Goal: Task Accomplishment & Management: Manage account settings

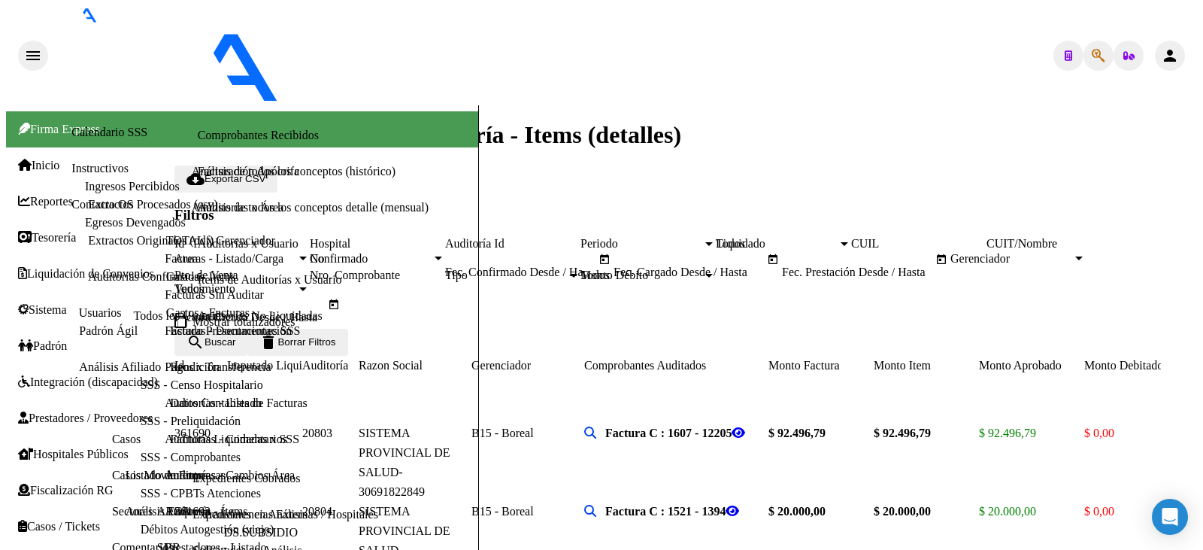
scroll to position [376, 0]
click at [56, 411] on span "Prestadores / Proveedores" at bounding box center [85, 418] width 135 height 14
click at [72, 448] on span "Hospitales Públicos" at bounding box center [73, 455] width 111 height 14
click at [61, 375] on span "Integración (discapacidad)" at bounding box center [88, 382] width 140 height 14
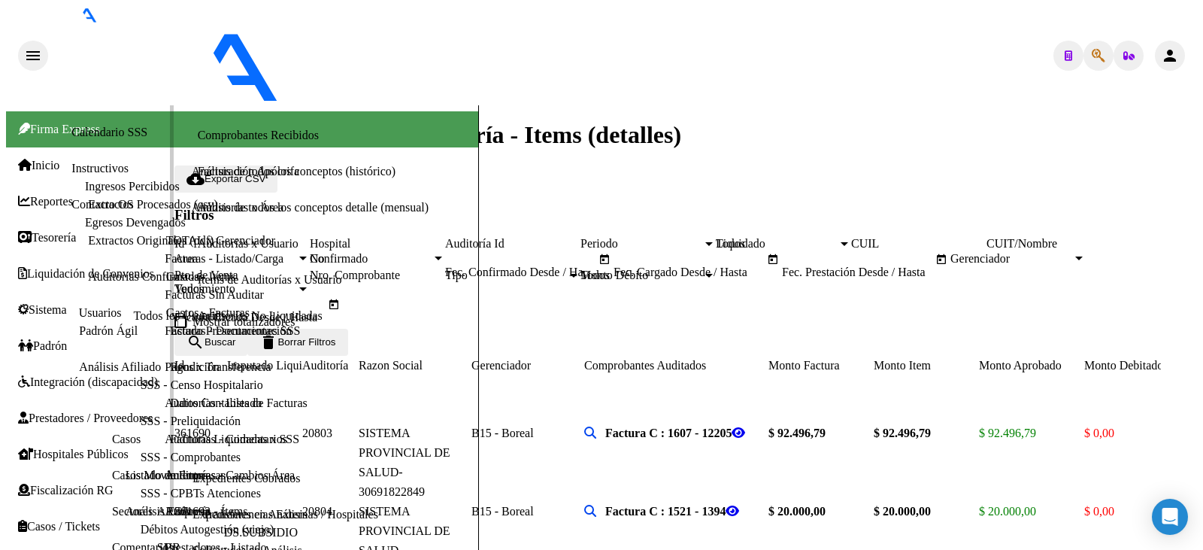
click at [61, 375] on span "Integración (discapacidad)" at bounding box center [88, 382] width 140 height 14
click at [59, 411] on span "Prestadores / Proveedores" at bounding box center [85, 418] width 135 height 14
click at [67, 411] on link "Prestadores / Proveedores" at bounding box center [85, 418] width 135 height 14
click at [61, 448] on span "Hospitales Públicos" at bounding box center [73, 455] width 111 height 14
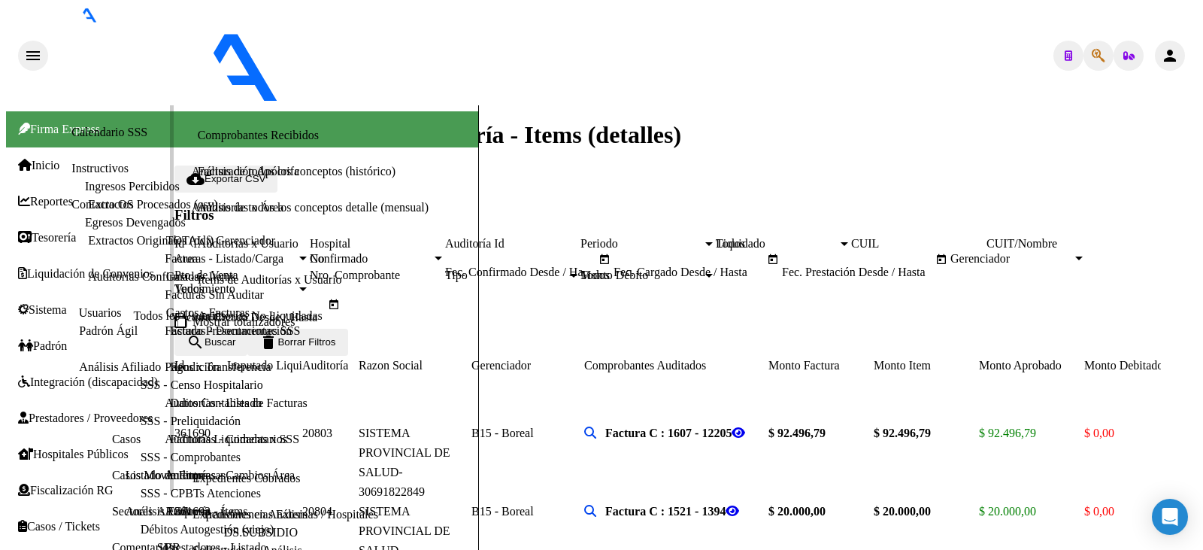
click at [61, 448] on span "Hospitales Públicos" at bounding box center [73, 455] width 111 height 14
click at [86, 375] on span "Integración (discapacidad)" at bounding box center [88, 382] width 140 height 14
click at [80, 411] on span "Prestadores / Proveedores" at bounding box center [85, 418] width 135 height 14
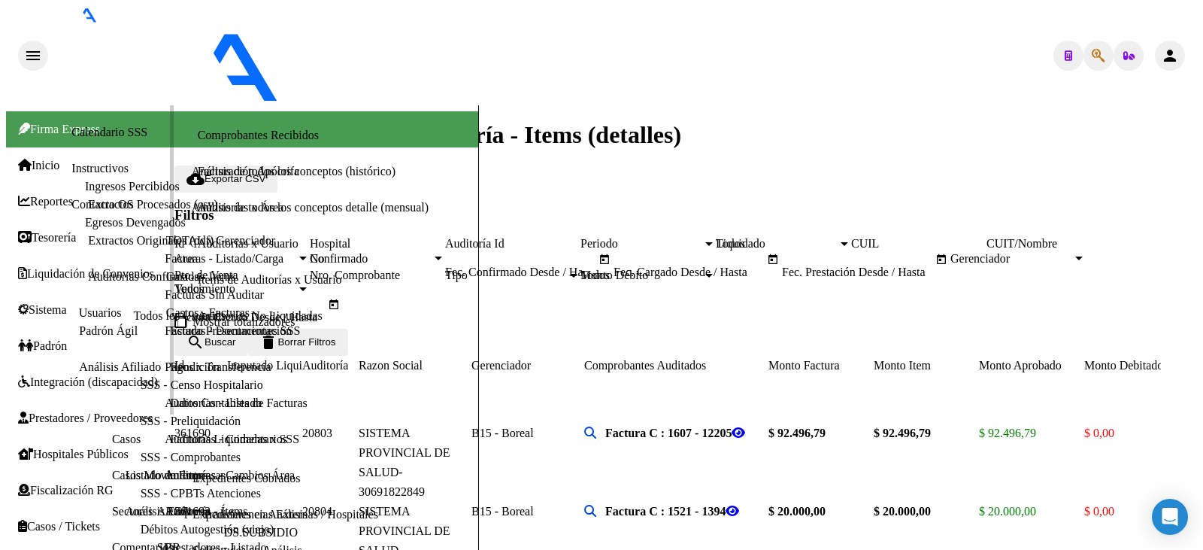
click at [165, 252] on link "Facturas - Listado/Carga" at bounding box center [224, 258] width 119 height 13
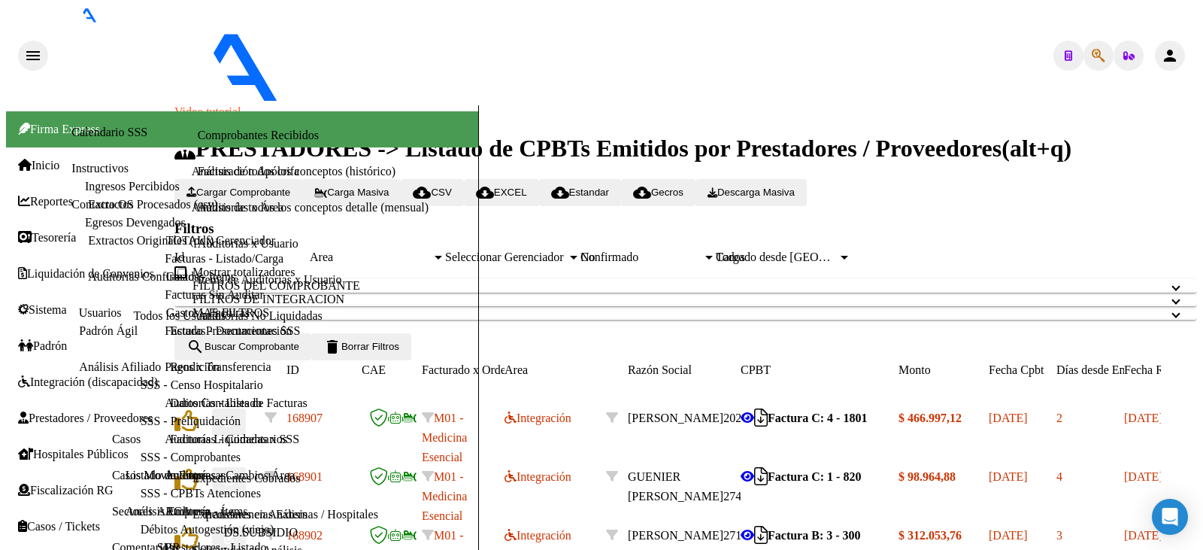
scroll to position [75, 0]
click at [703, 250] on div "No" at bounding box center [642, 257] width 122 height 14
click at [796, 279] on mat-panel-title "FILTROS DEL COMPROBANTE" at bounding box center [677, 286] width 969 height 14
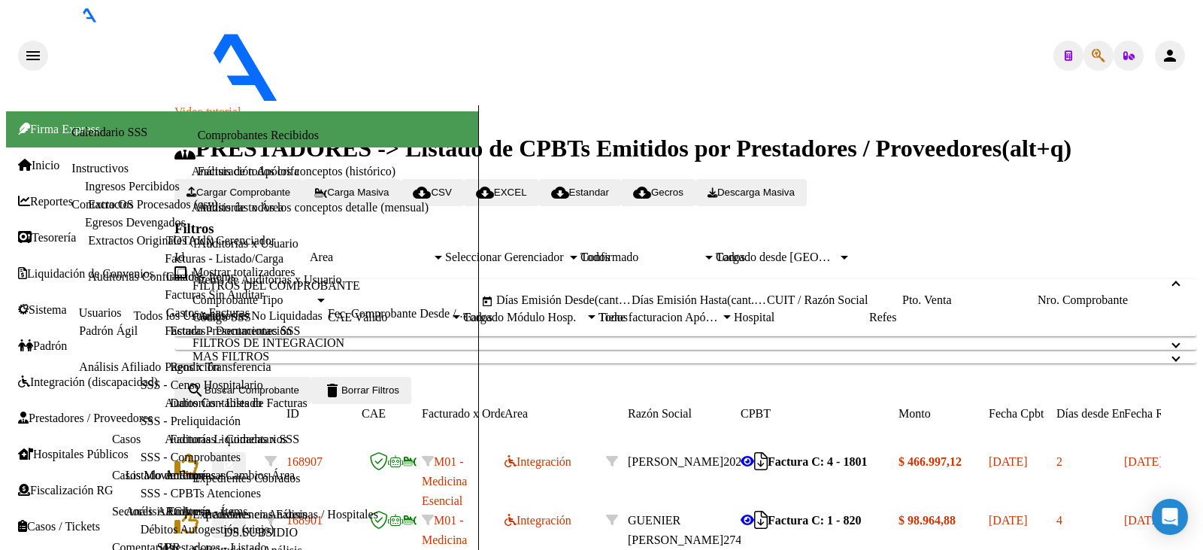
click at [903, 293] on input "CUIT / Razón Social" at bounding box center [834, 300] width 135 height 14
type input "27303416868"
click at [293, 396] on span "search Buscar Comprobante" at bounding box center [243, 389] width 113 height 11
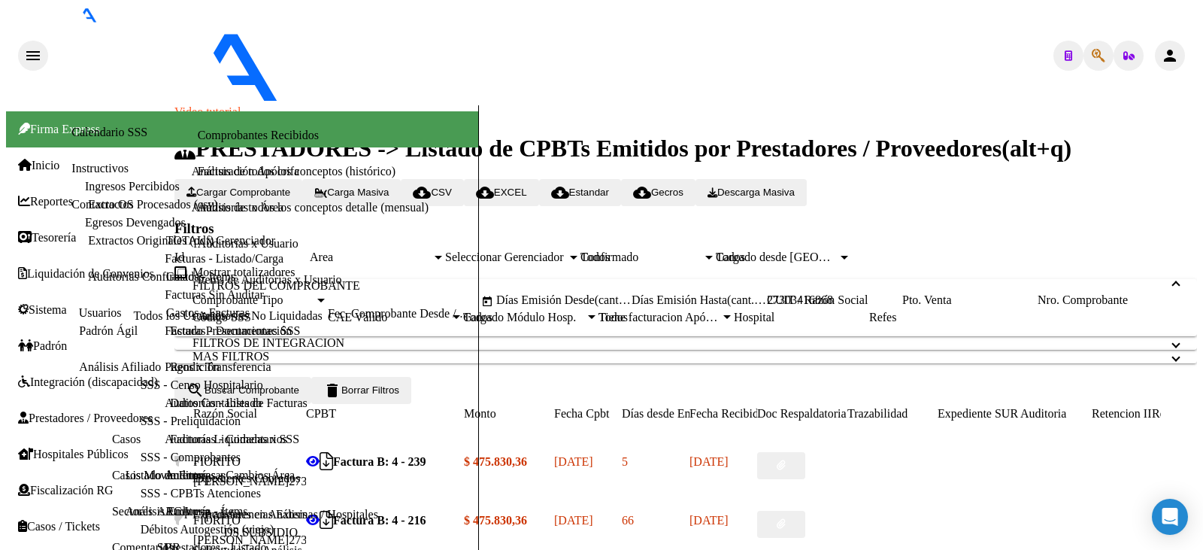
scroll to position [0, 1]
drag, startPoint x: 581, startPoint y: 287, endPoint x: 766, endPoint y: 289, distance: 185.0
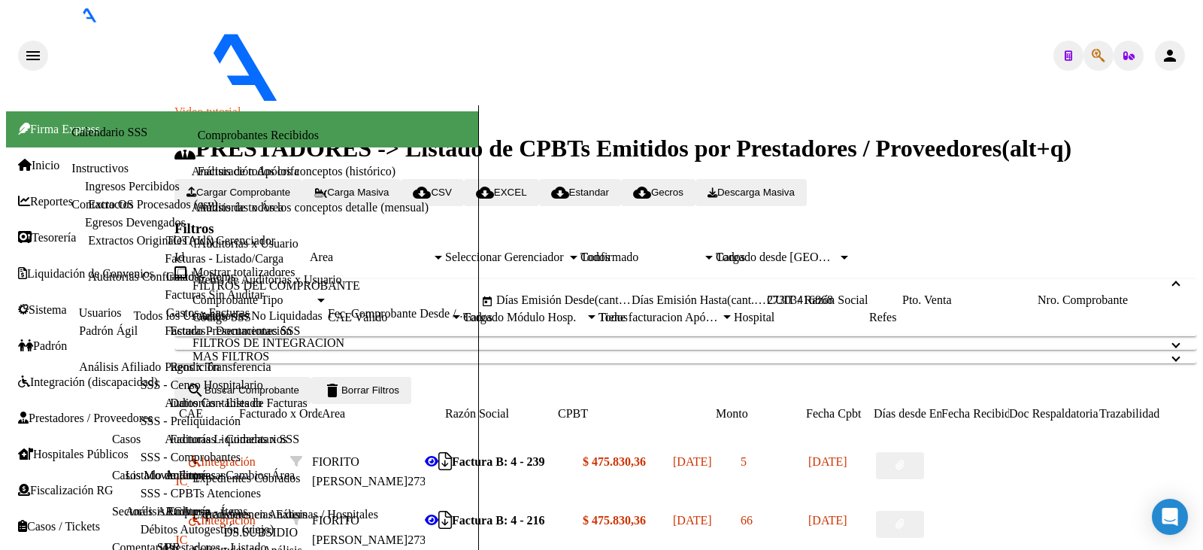
scroll to position [0, 0]
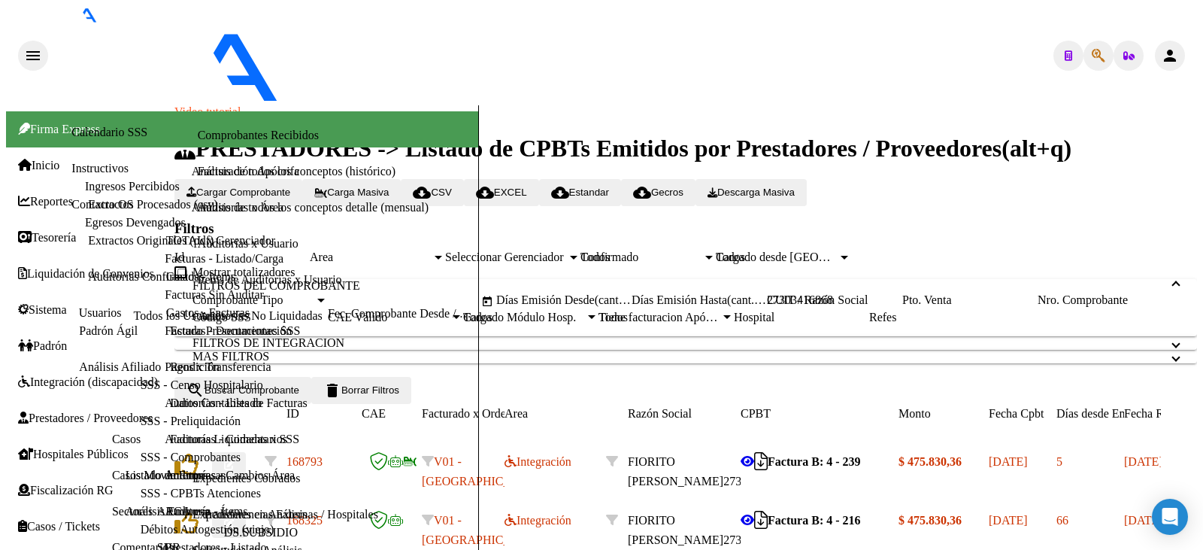
type input "$ 0,00"
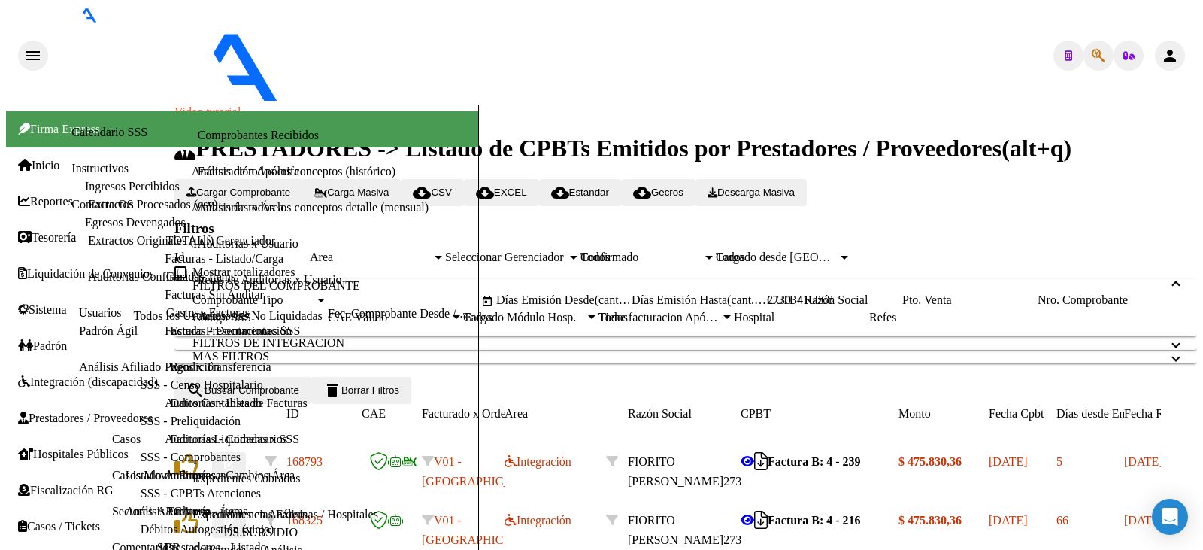
type input "$ 0,00"
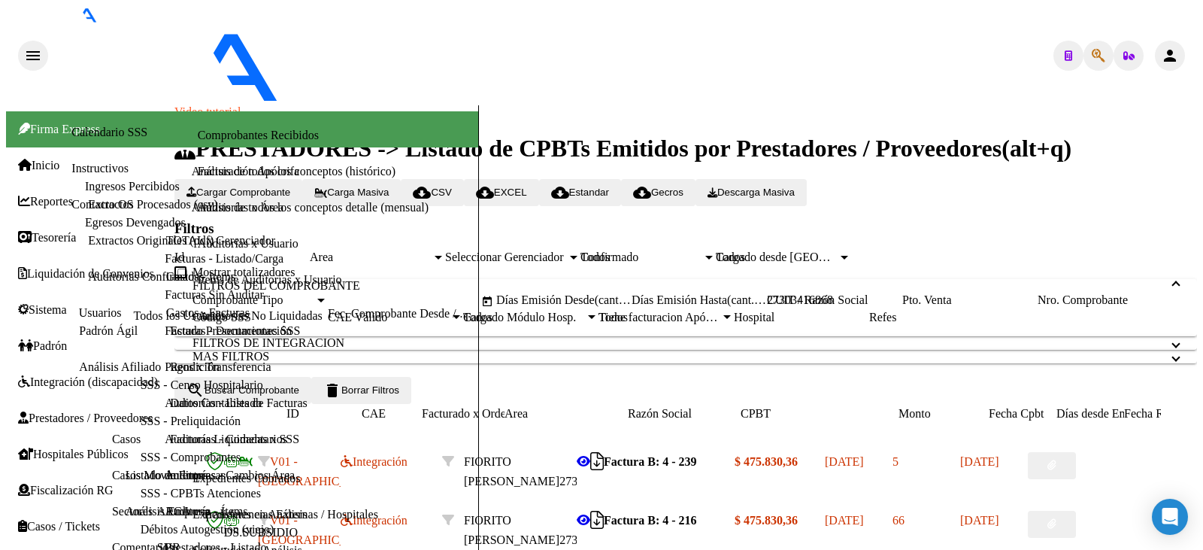
scroll to position [0, 0]
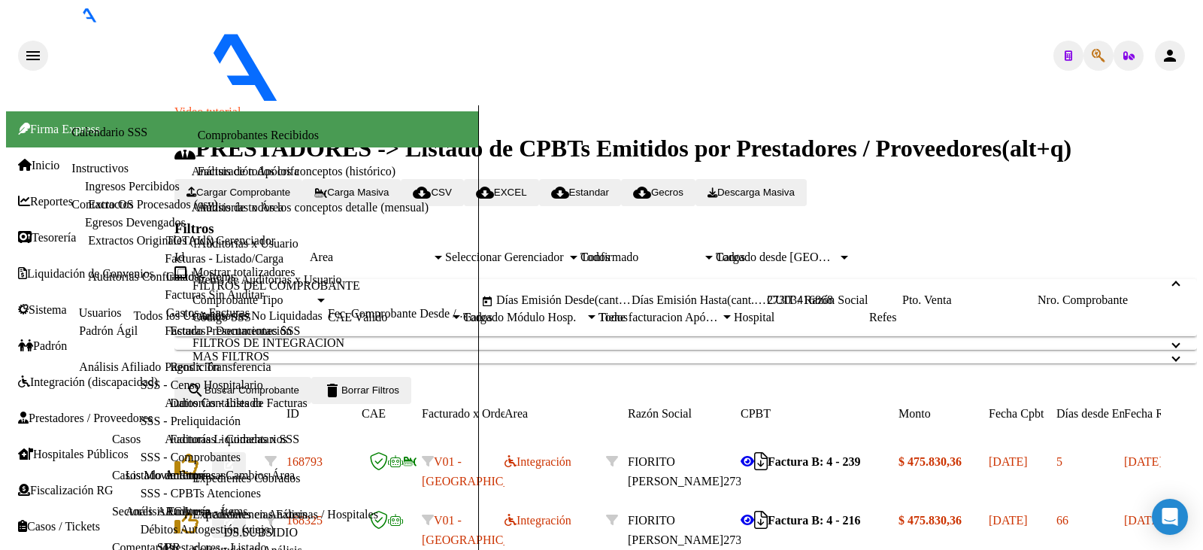
drag, startPoint x: 975, startPoint y: 526, endPoint x: 814, endPoint y: 497, distance: 163.5
type input "$ 0,00"
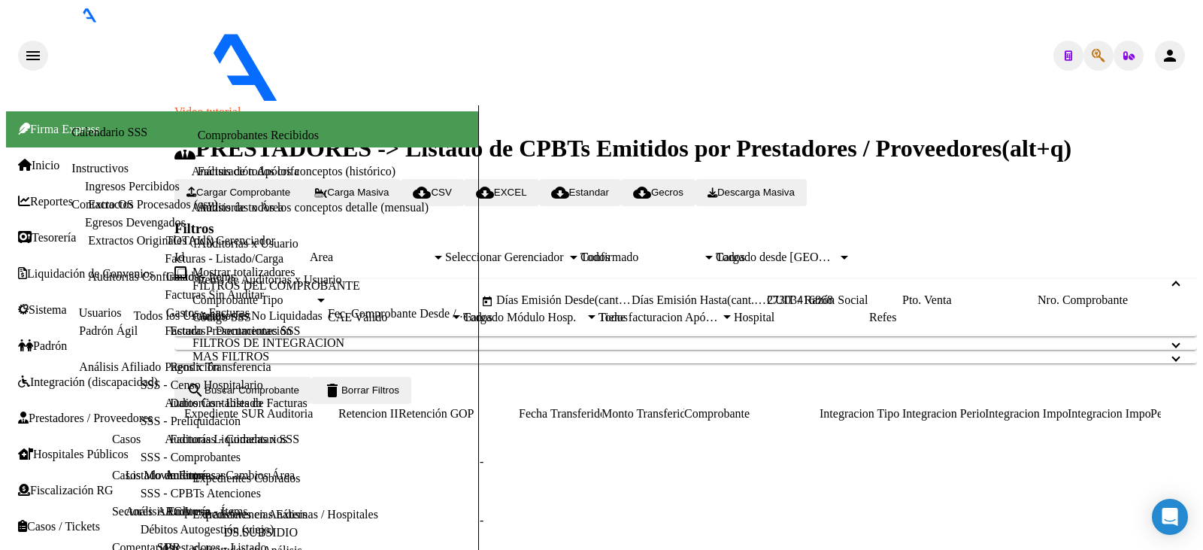
scroll to position [0, 1237]
drag, startPoint x: 556, startPoint y: 288, endPoint x: 492, endPoint y: 284, distance: 64.1
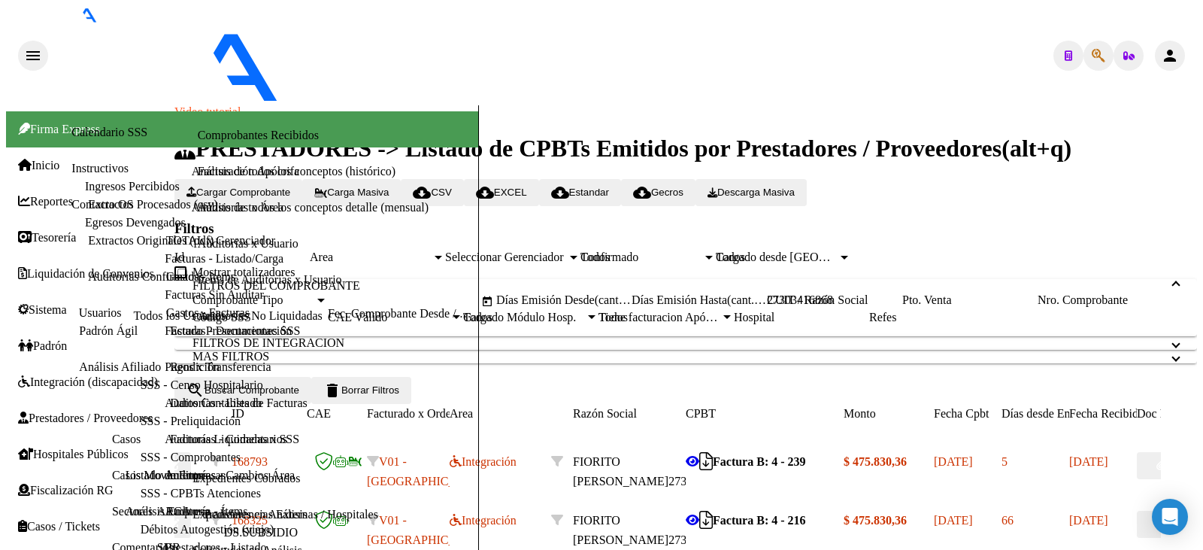
scroll to position [0, 0]
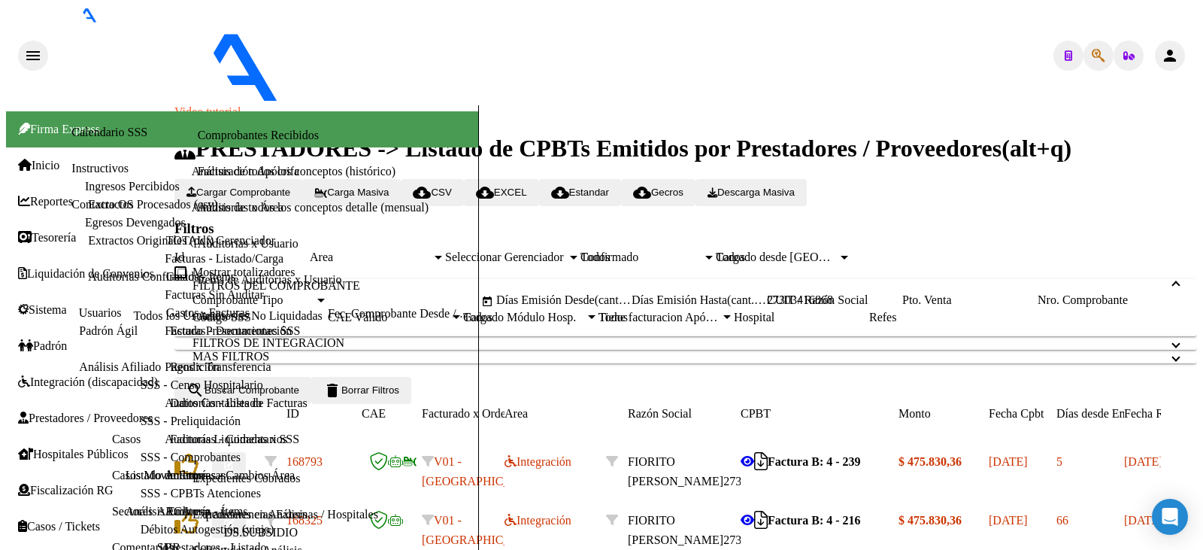
drag, startPoint x: 442, startPoint y: 533, endPoint x: 416, endPoint y: 486, distance: 53.8
type input "$ 0,00"
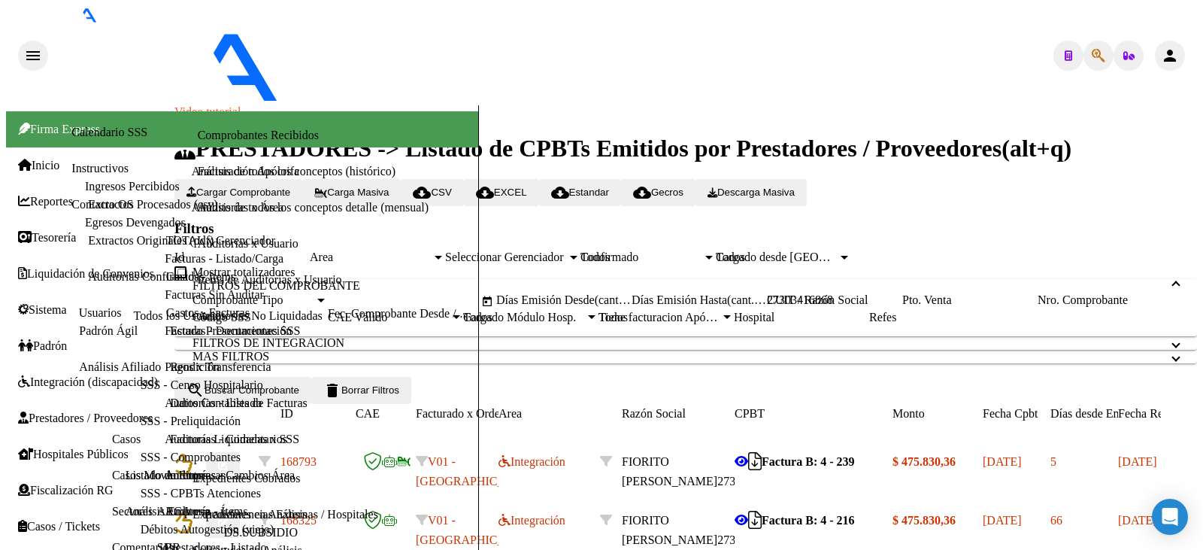
scroll to position [75, 0]
drag, startPoint x: 998, startPoint y: 275, endPoint x: 871, endPoint y: 272, distance: 127.1
click at [871, 293] on div "Comprobante Tipo Comprobante Tipo Fecha inicio – Fecha fin Fec. Comprobante Des…" at bounding box center [686, 309] width 987 height 32
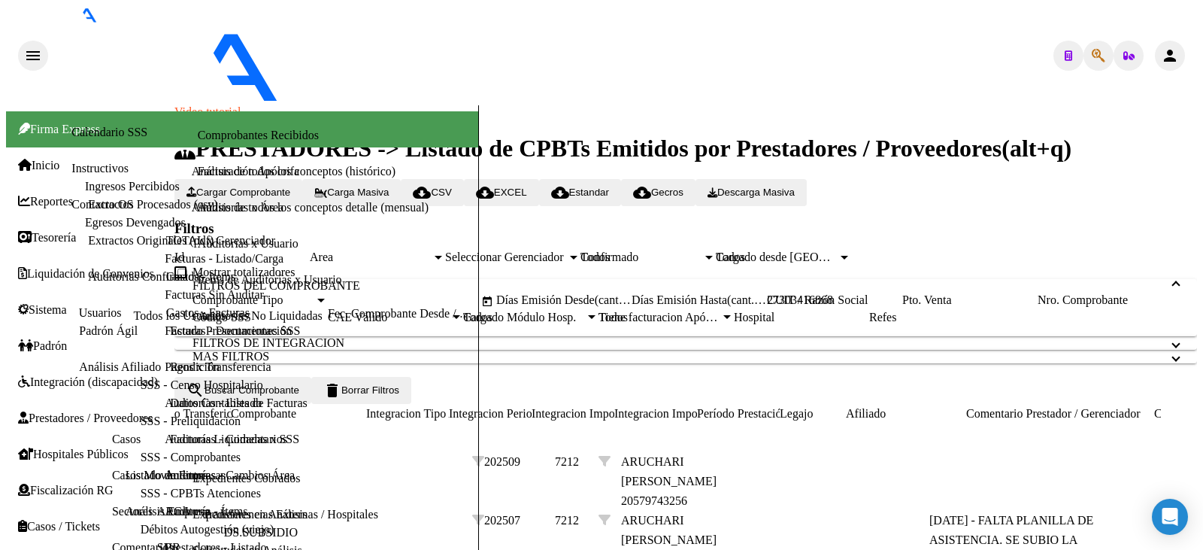
scroll to position [0, 0]
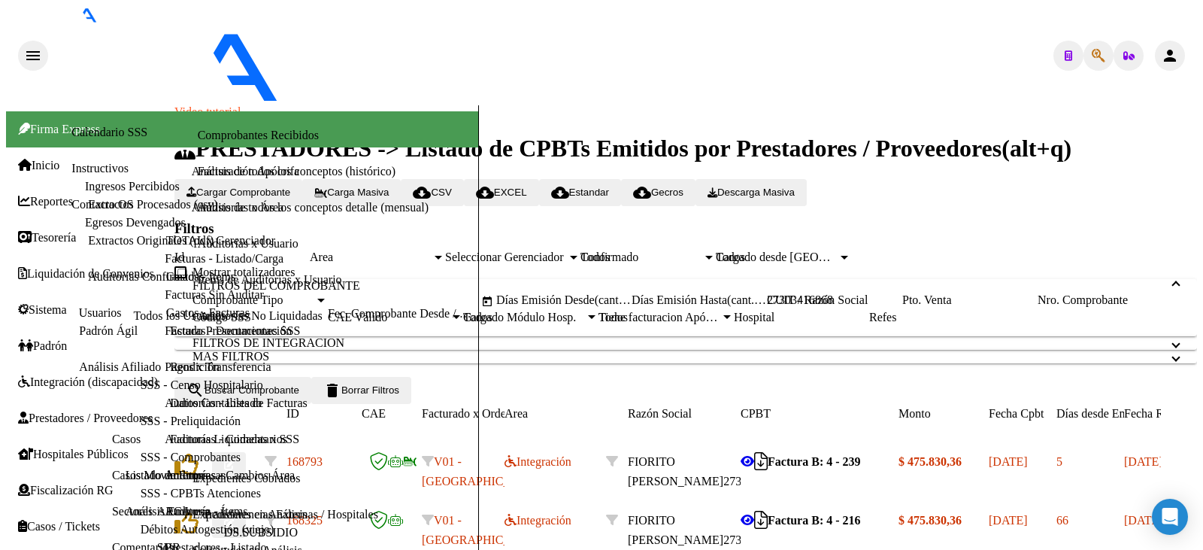
type input "$ 0,00"
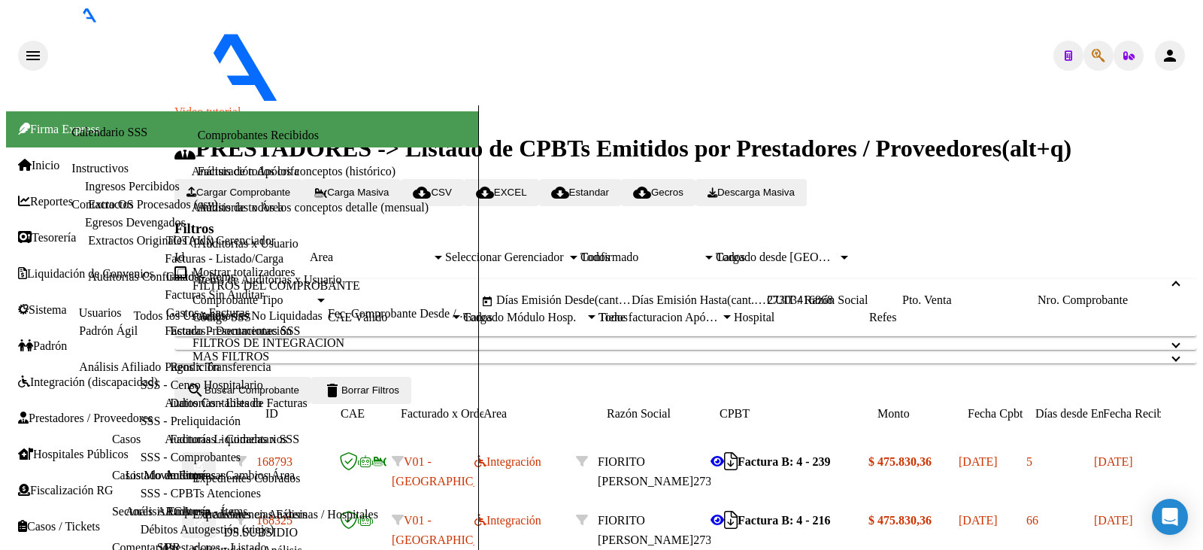
scroll to position [0, 21]
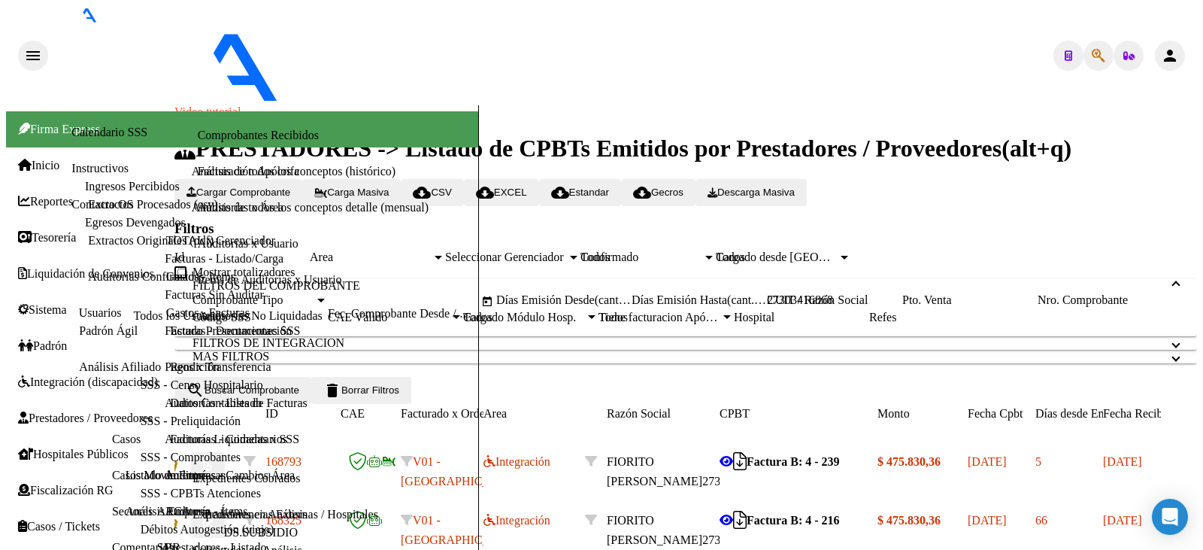
type input "$ 0,00"
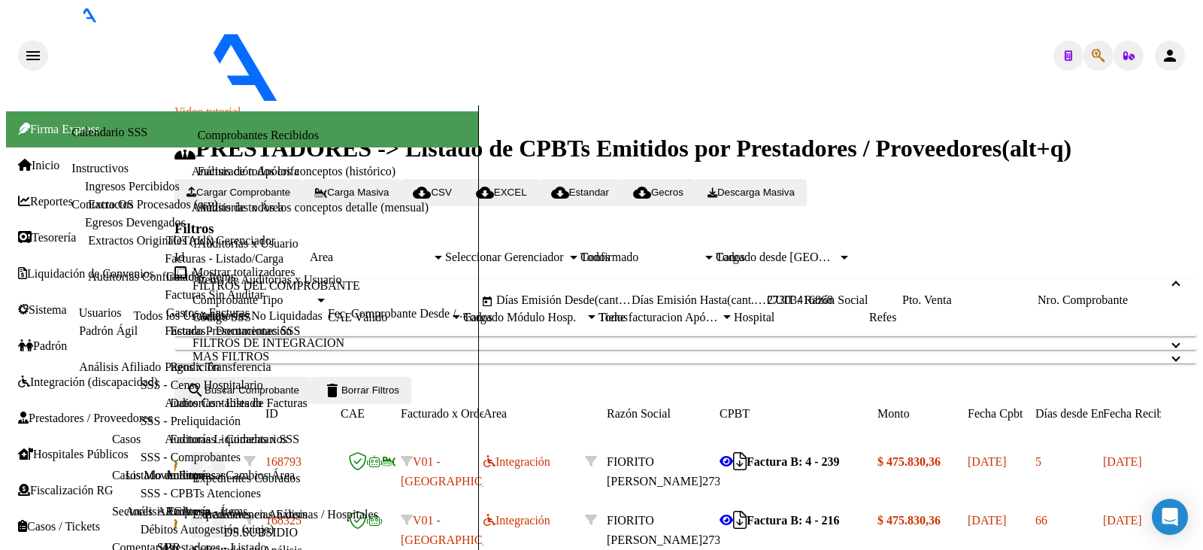
drag, startPoint x: 849, startPoint y: 240, endPoint x: 994, endPoint y: 244, distance: 144.5
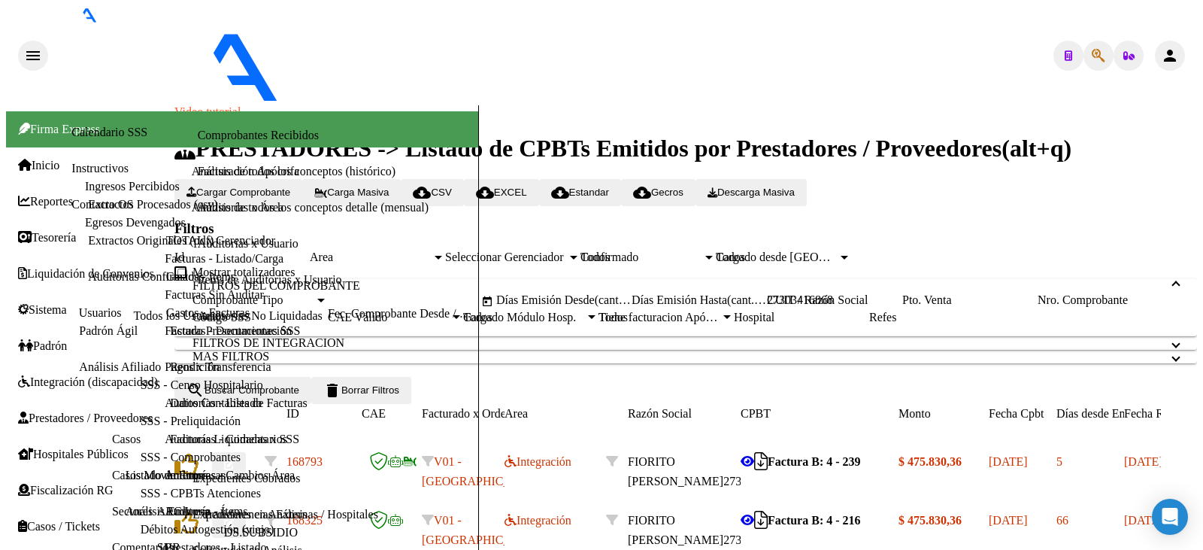
type input "$ 0,00"
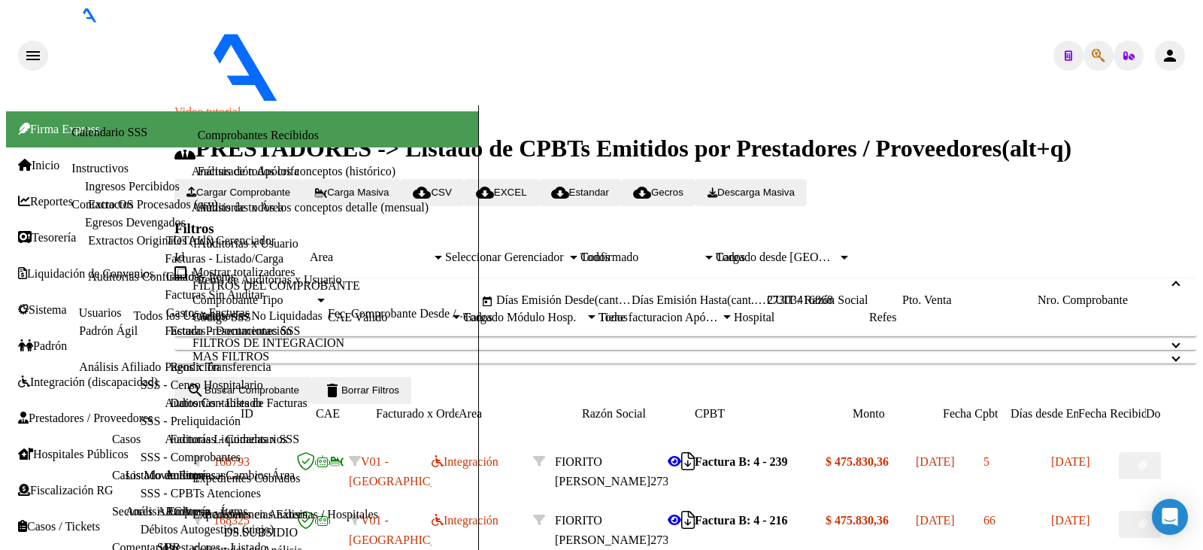
scroll to position [0, 46]
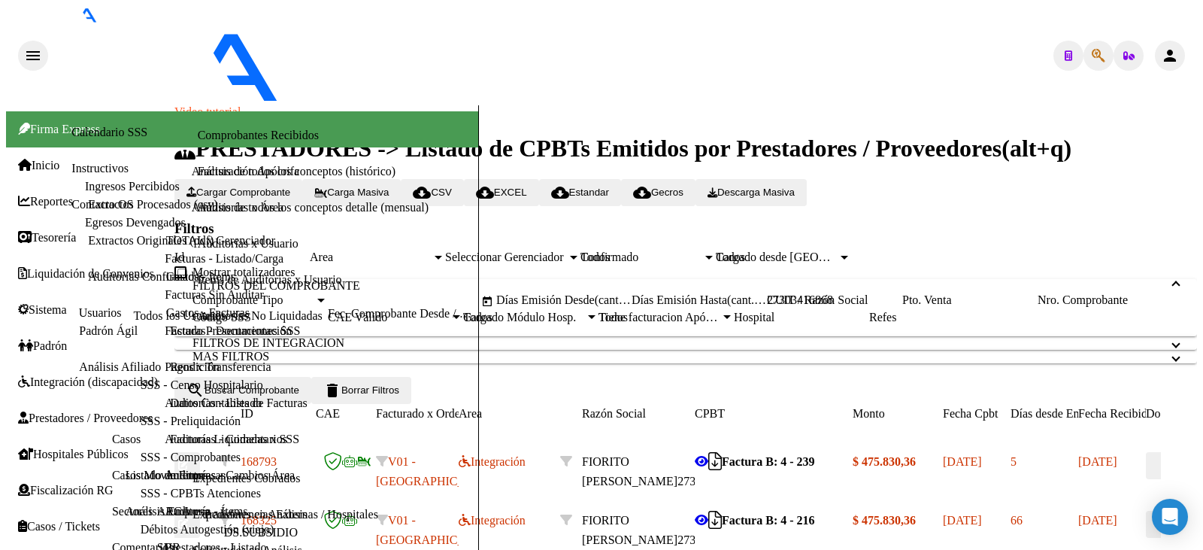
click at [188, 519] on icon "button" at bounding box center [183, 524] width 10 height 10
type input "$ 0,00"
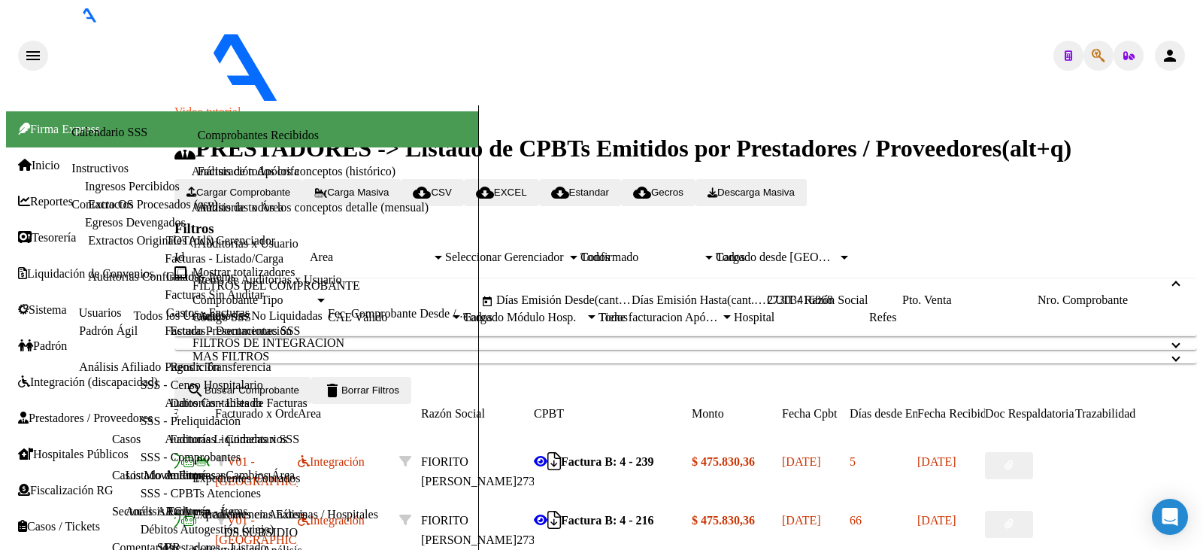
scroll to position [0, 0]
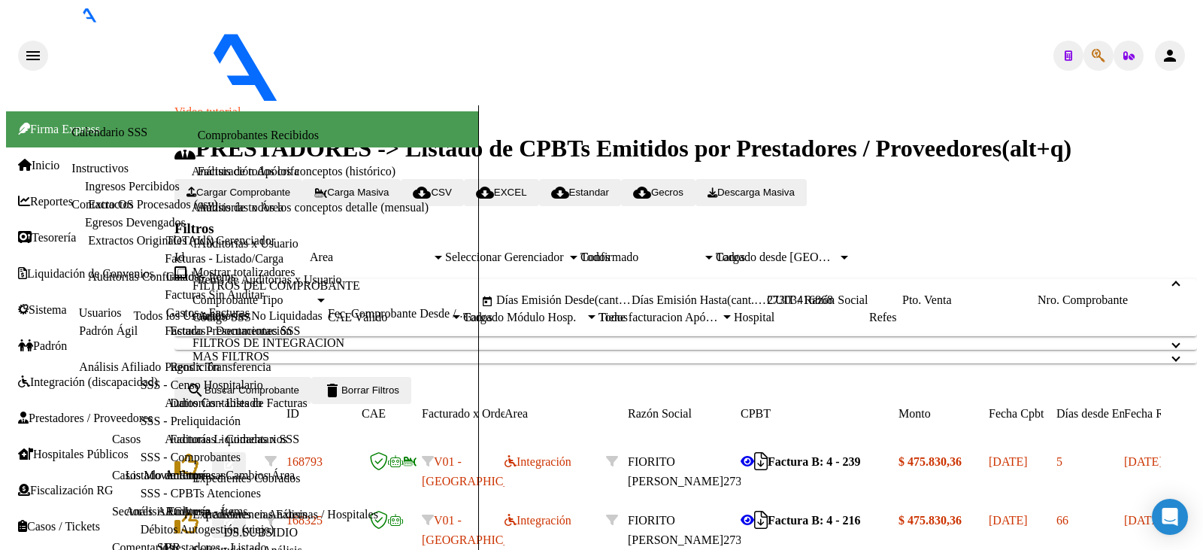
click at [234, 519] on icon "button" at bounding box center [229, 524] width 10 height 10
type input "$ 0,00"
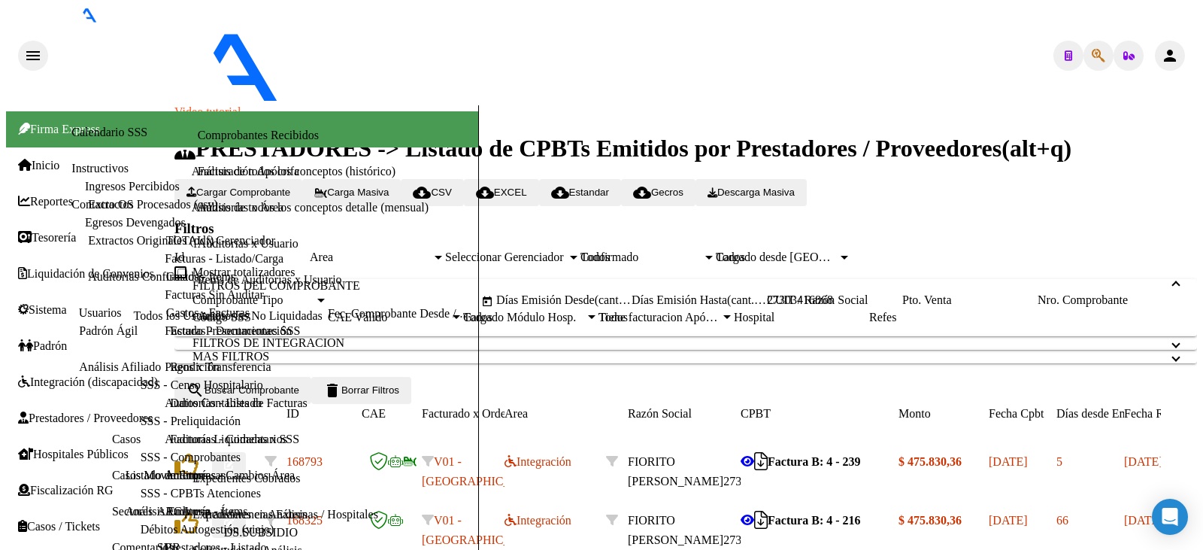
click at [246, 452] on button "button" at bounding box center [229, 465] width 34 height 27
type input "$ 0,00"
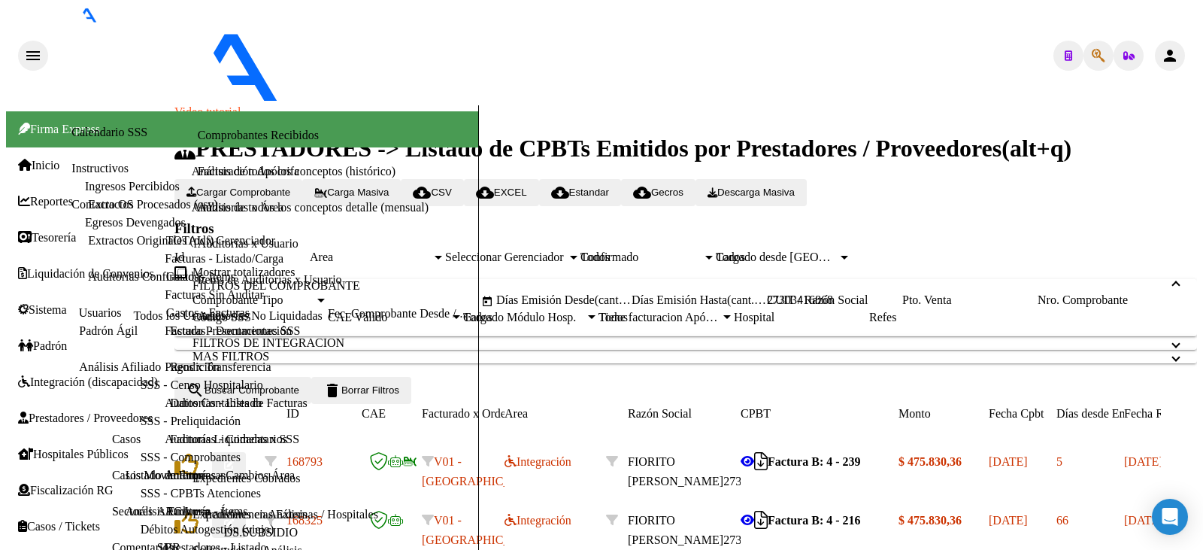
type input "$ 0,00"
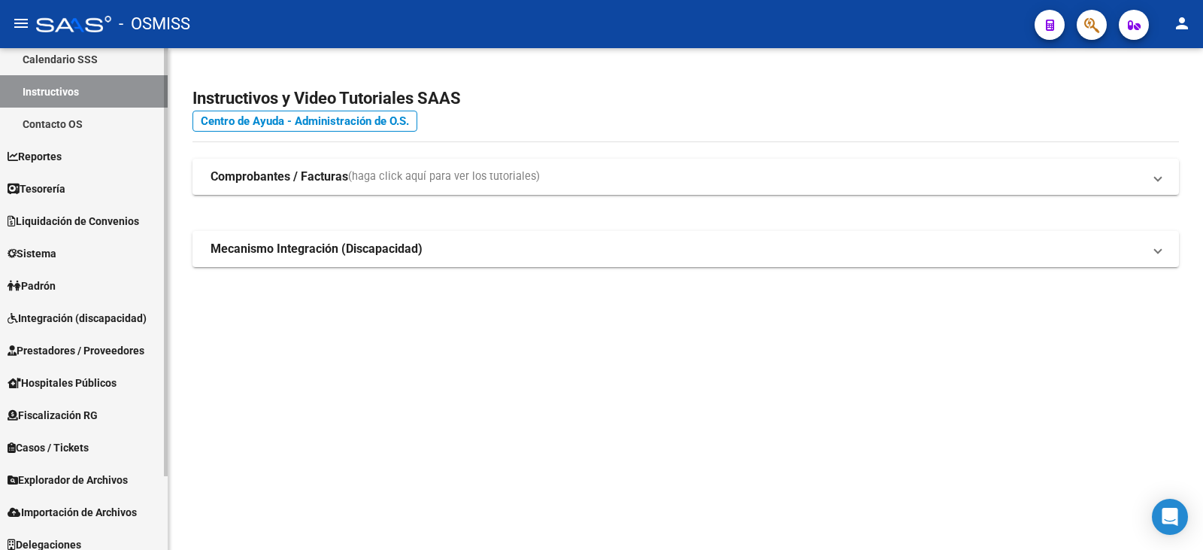
scroll to position [86, 0]
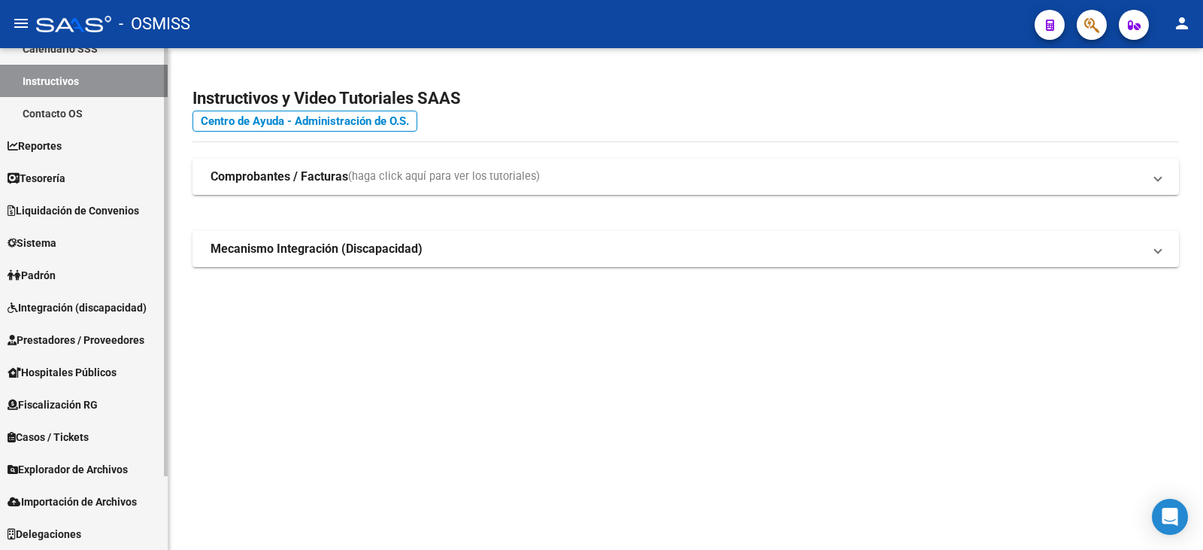
click at [52, 335] on span "Prestadores / Proveedores" at bounding box center [76, 340] width 137 height 17
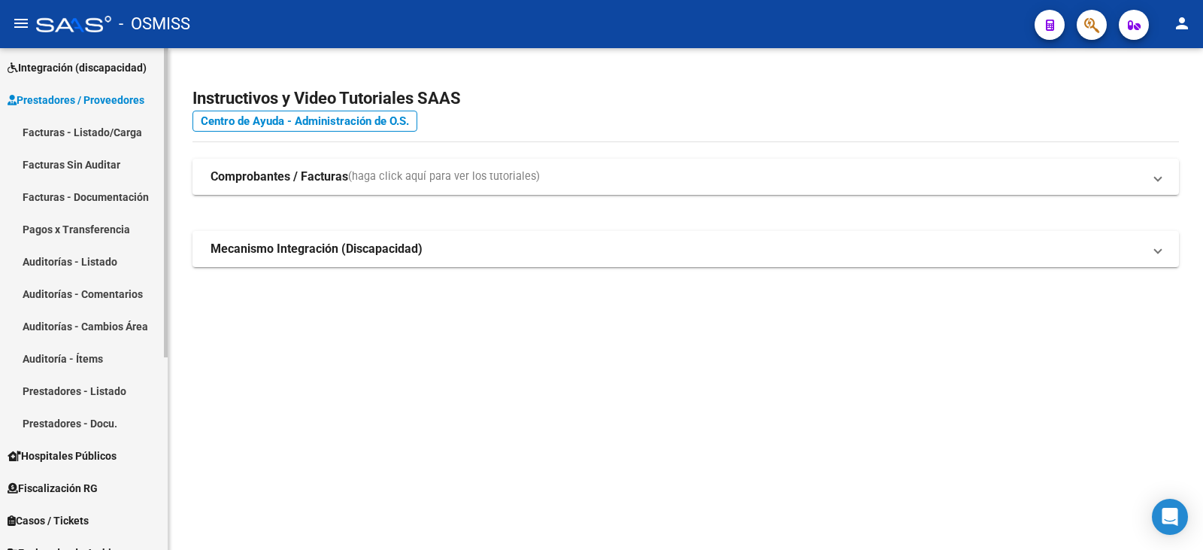
scroll to position [284, 0]
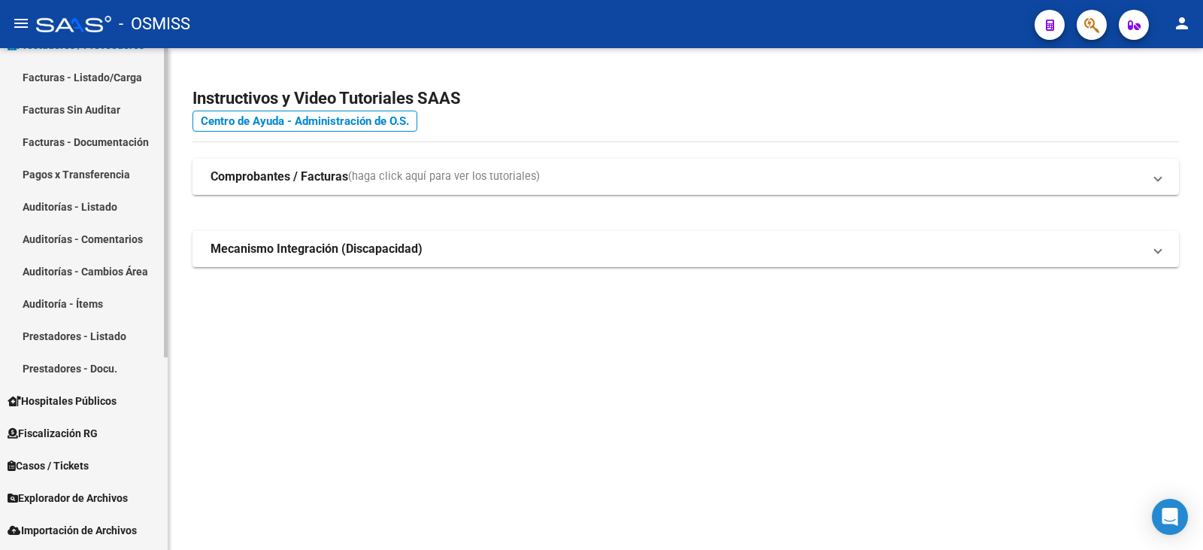
click at [53, 356] on link "Prestadores - Docu." at bounding box center [84, 368] width 168 height 32
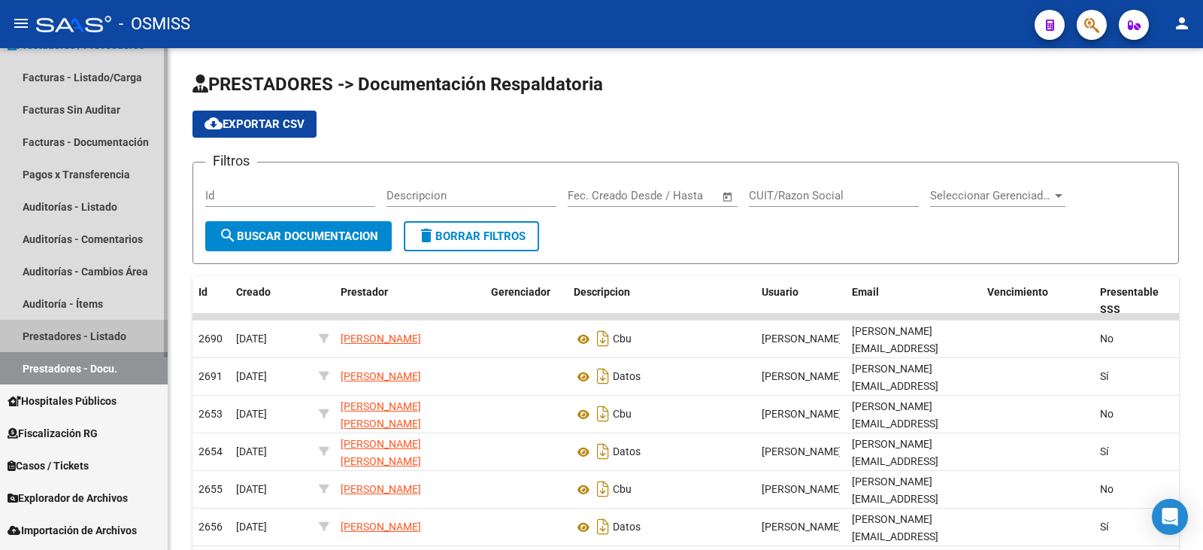
click at [59, 333] on link "Prestadores - Listado" at bounding box center [84, 336] width 168 height 32
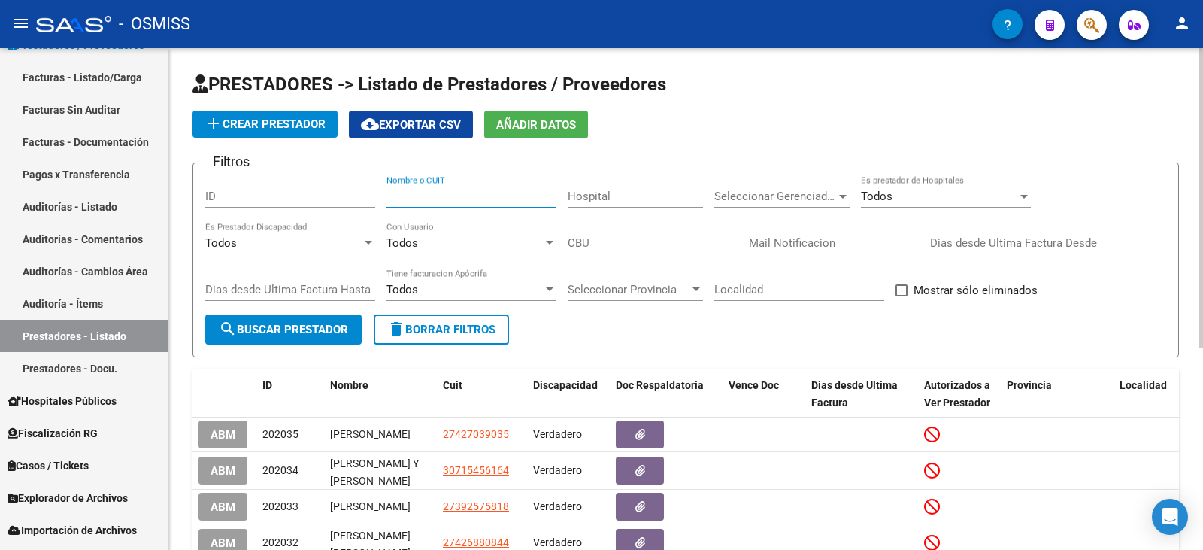
click at [450, 202] on input "Nombre o CUIT" at bounding box center [472, 197] width 170 height 14
paste input "27303416868"
type input "27303416868"
click at [311, 328] on span "search Buscar Prestador" at bounding box center [283, 330] width 129 height 14
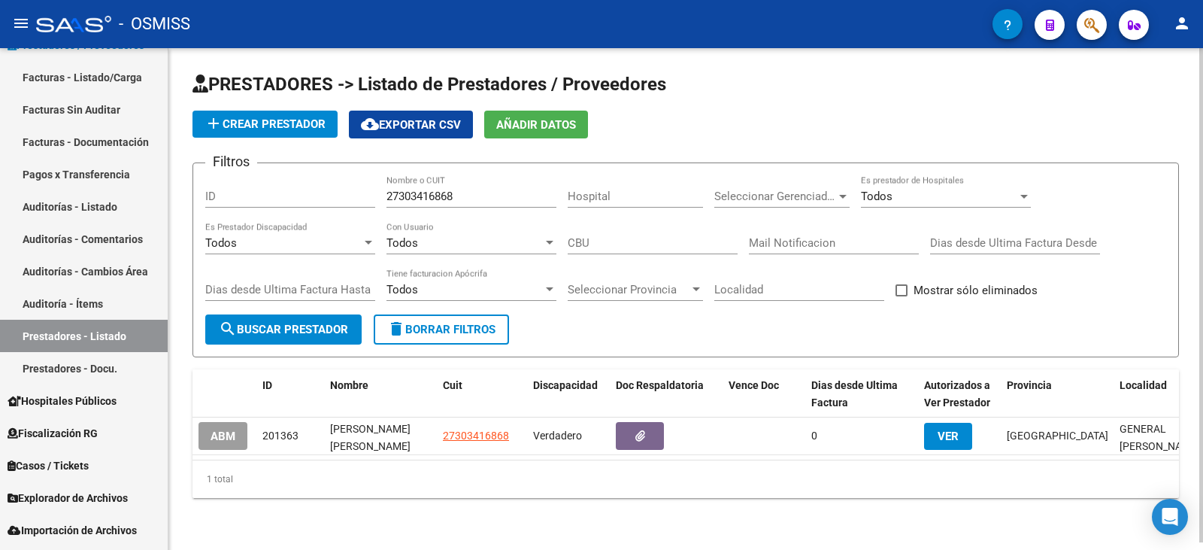
scroll to position [8, 0]
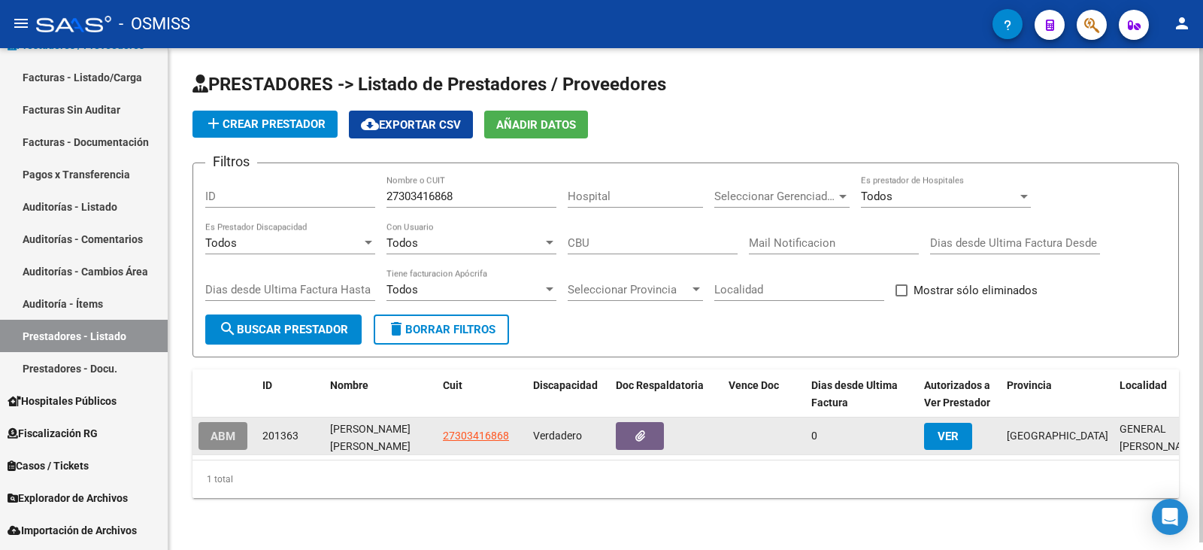
click at [226, 429] on span "ABM" at bounding box center [223, 436] width 25 height 14
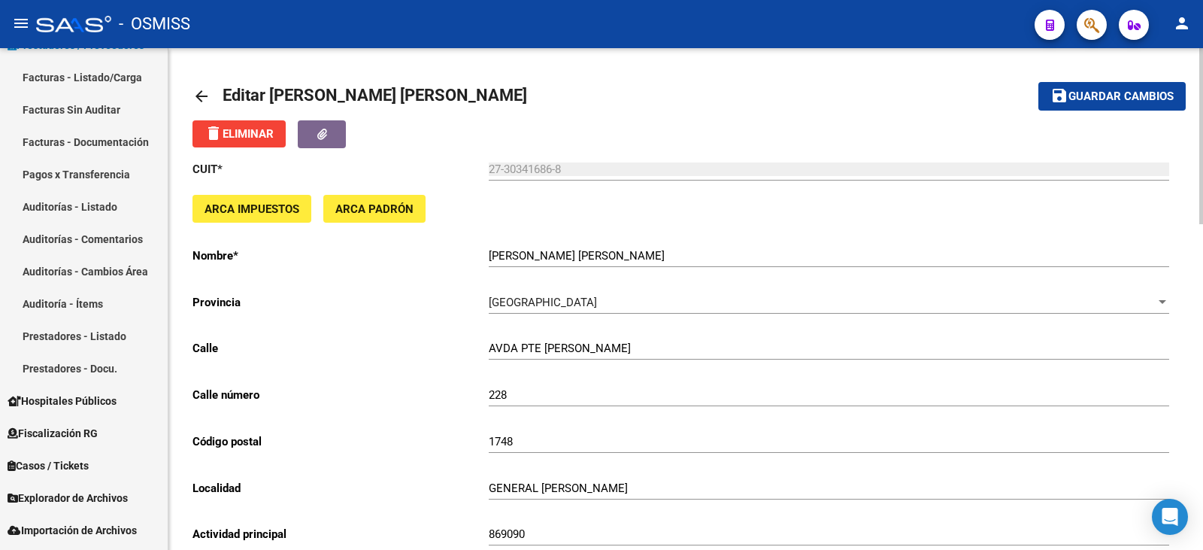
click at [200, 92] on mat-icon "arrow_back" at bounding box center [202, 96] width 18 height 18
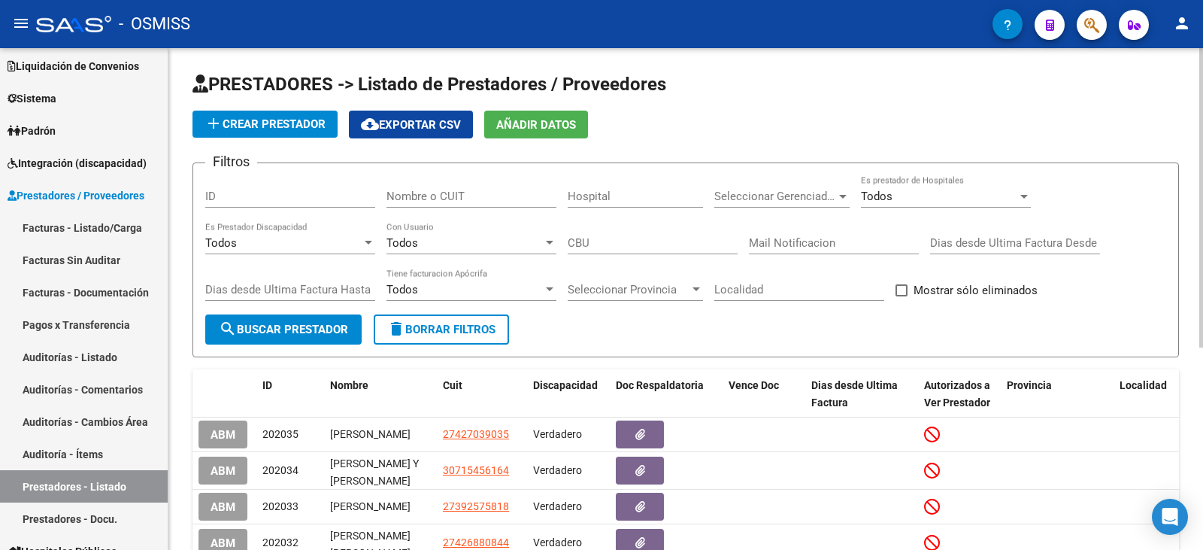
click at [470, 194] on input "Nombre o CUIT" at bounding box center [472, 197] width 170 height 14
paste input "194952,18"
type input "194952,18"
drag, startPoint x: 451, startPoint y: 192, endPoint x: 173, endPoint y: 223, distance: 279.2
click at [173, 223] on div "PRESTADORES -> Listado de Prestadores / Proveedores add Crear Prestador cloud_d…" at bounding box center [685, 457] width 1035 height 818
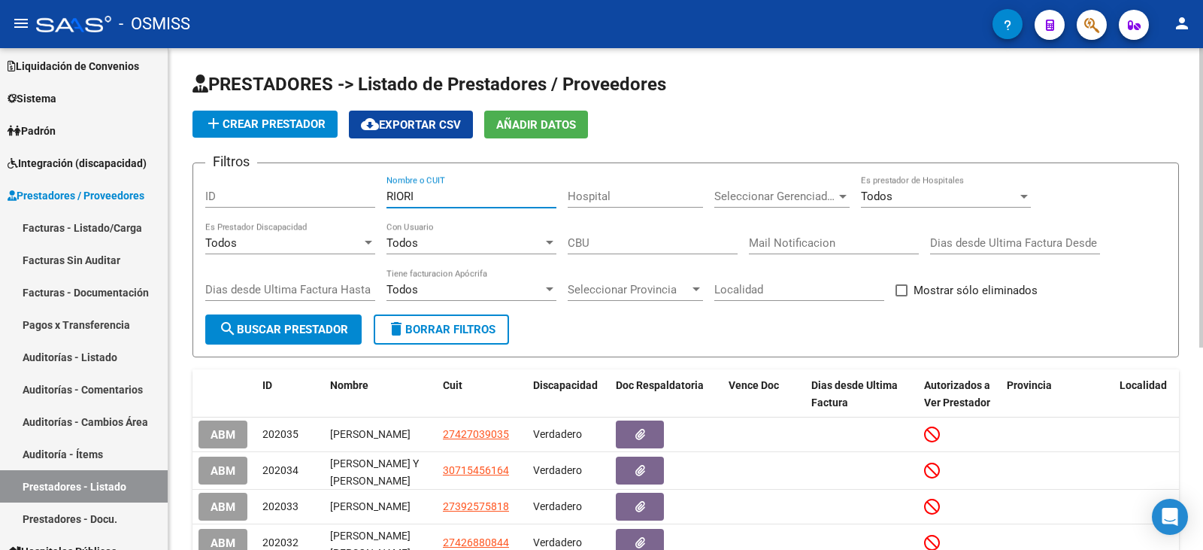
drag, startPoint x: 419, startPoint y: 196, endPoint x: 226, endPoint y: 197, distance: 192.6
click at [226, 197] on div "Filtros ID RIORI Nombre o CUIT Hospital Seleccionar Gerenciador Seleccionar Ger…" at bounding box center [685, 244] width 961 height 139
type input "[PERSON_NAME]"
click at [270, 329] on span "search Buscar Prestador" at bounding box center [283, 330] width 129 height 14
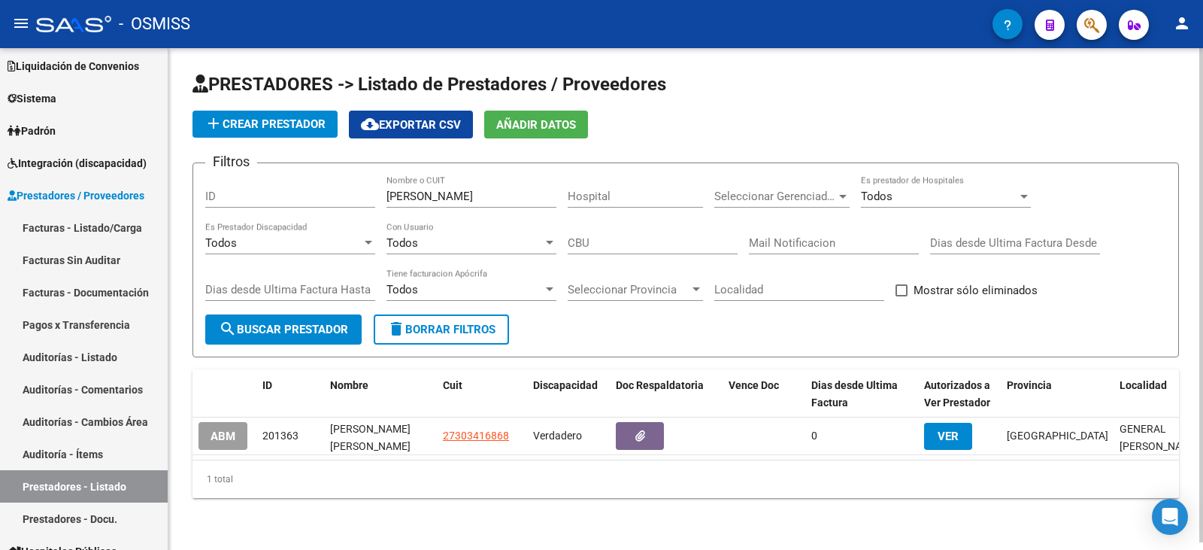
scroll to position [8, 0]
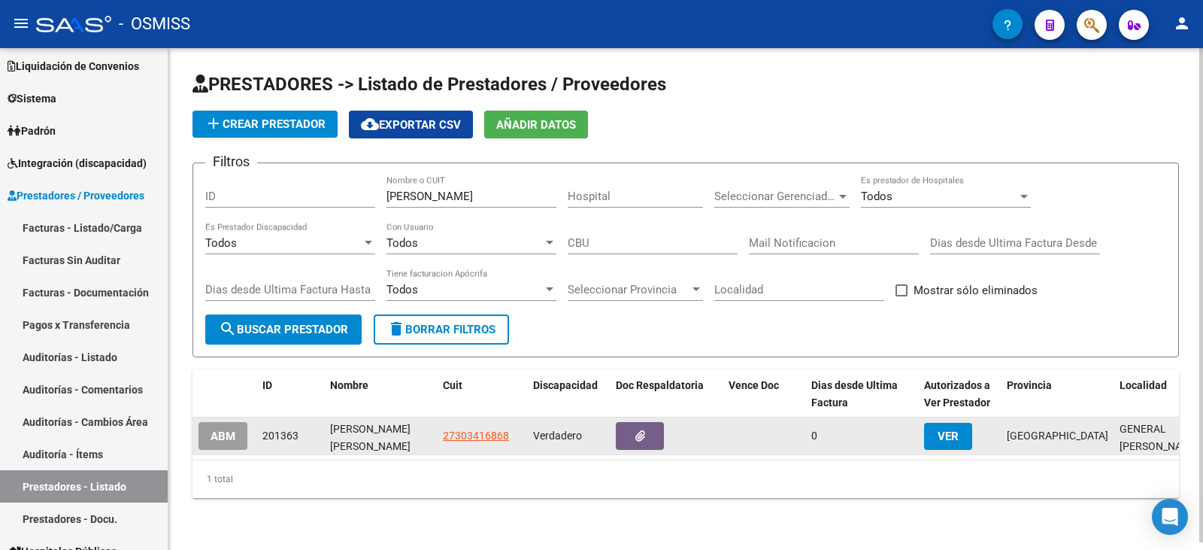
click at [220, 429] on span "ABM" at bounding box center [223, 436] width 25 height 14
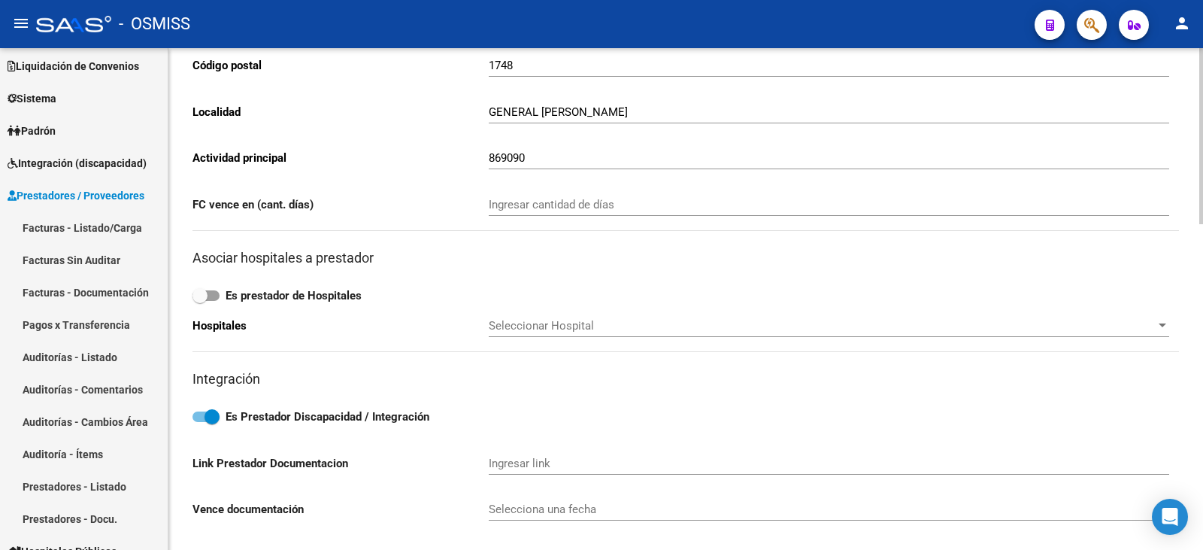
scroll to position [677, 0]
